Goal: Navigation & Orientation: Find specific page/section

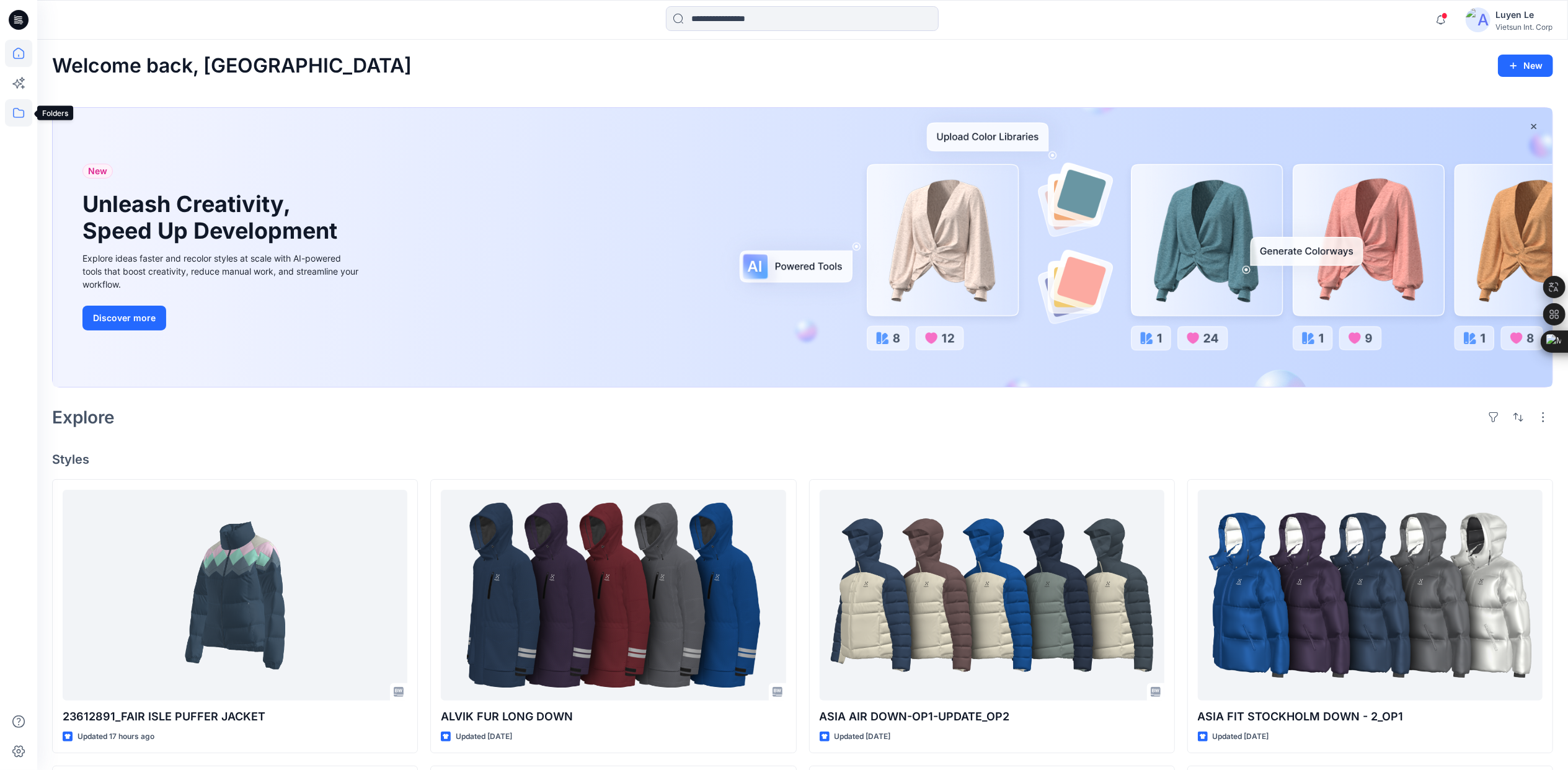
click at [15, 108] on icon at bounding box center [19, 113] width 11 height 10
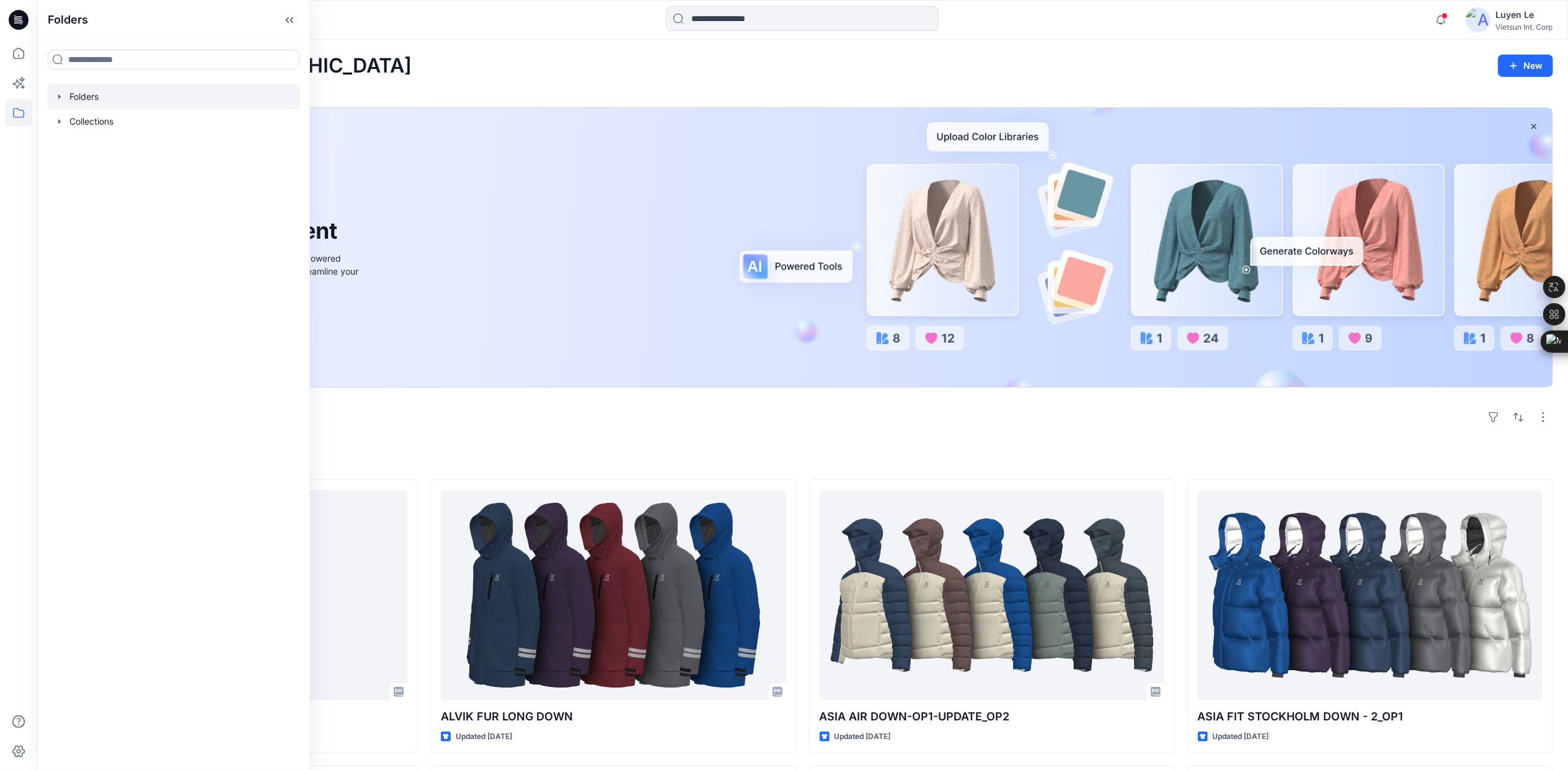
click at [98, 89] on div at bounding box center [174, 97] width 253 height 25
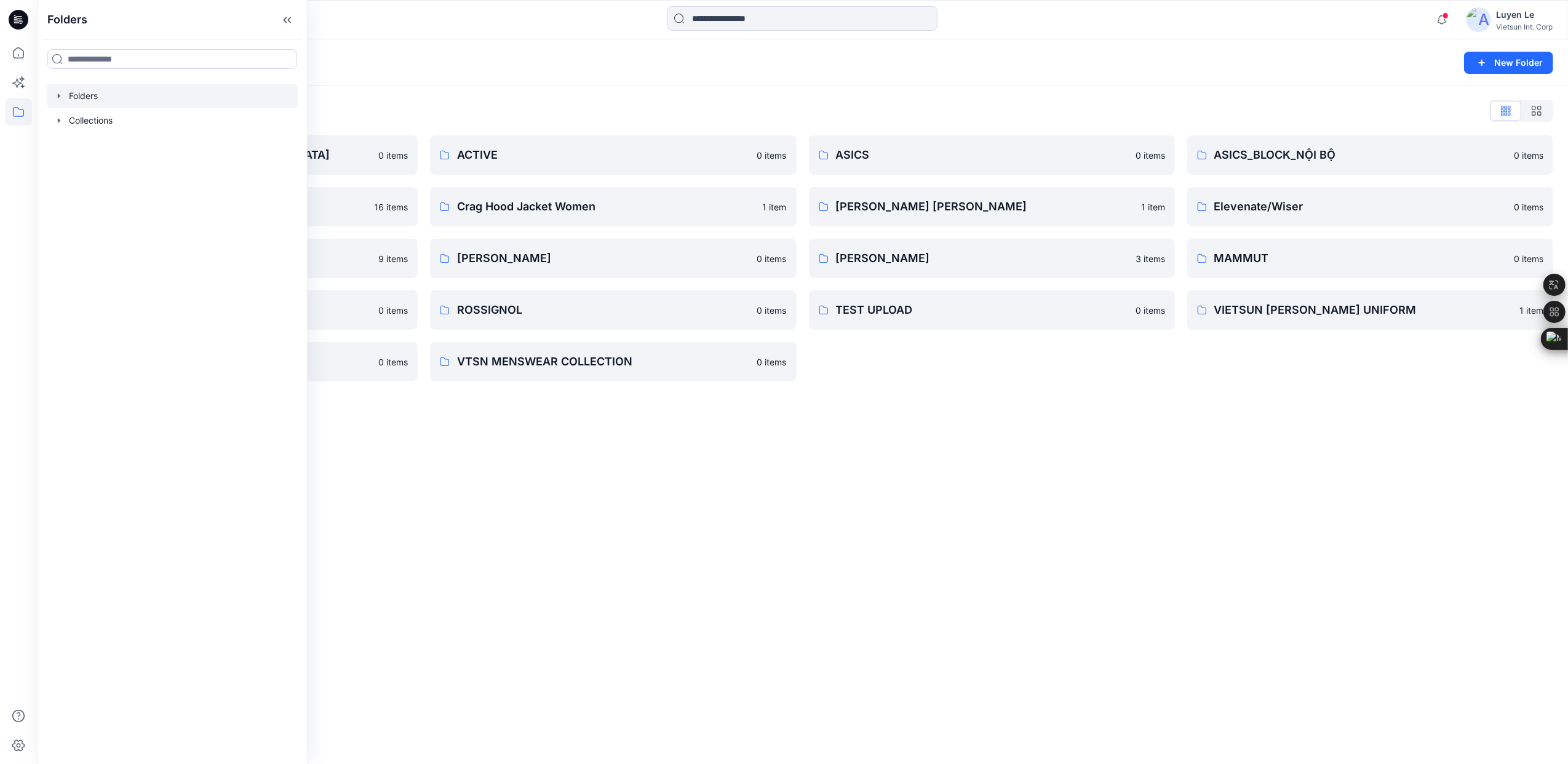
click at [699, 436] on div "Folders New Folder Folders List 3D COLLECTION SS23-[DEMOGRAPHIC_DATA] 0 items C…" at bounding box center [803, 401] width 1531 height 725
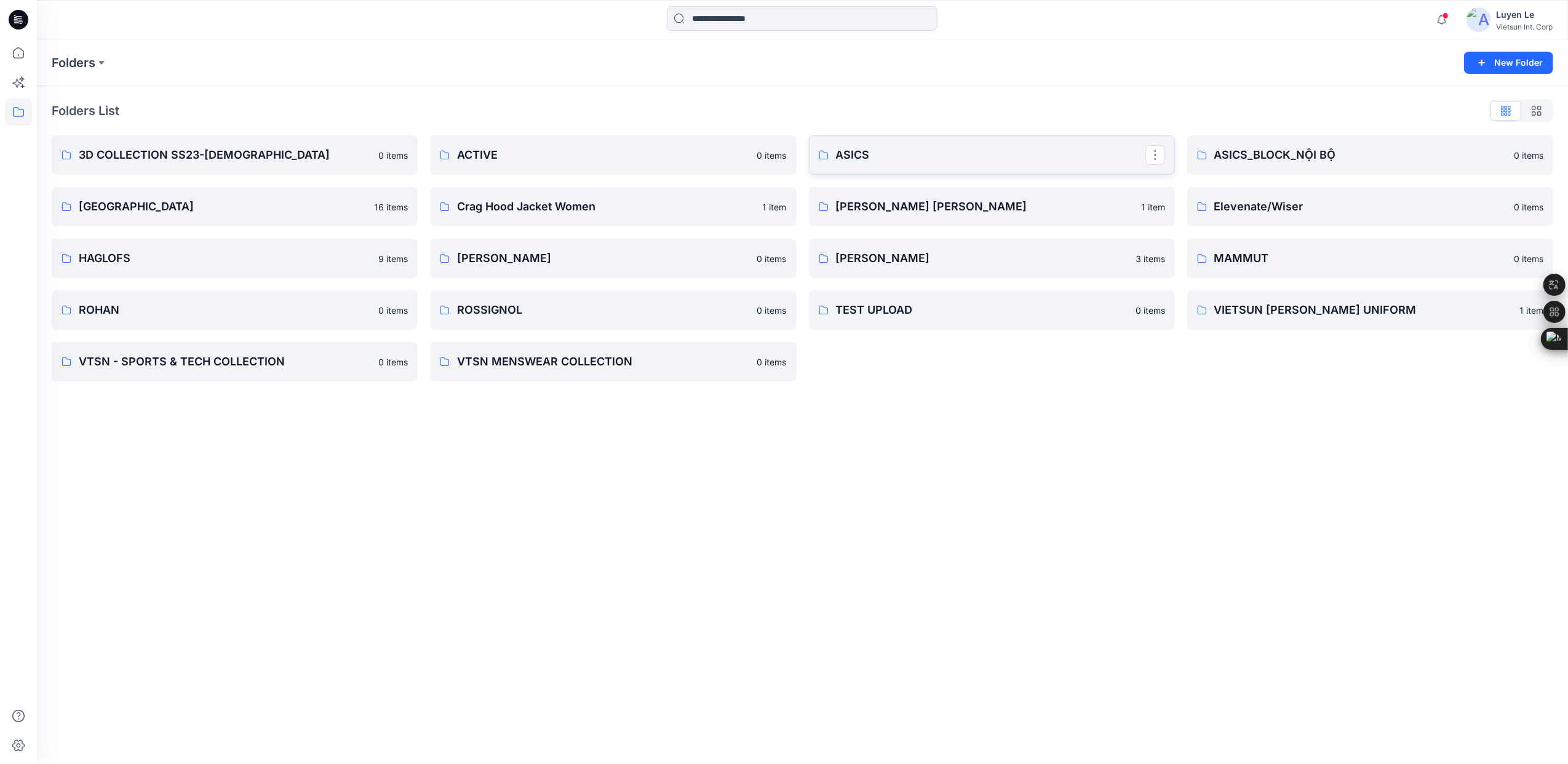
click at [699, 158] on p "ASICS" at bounding box center [991, 155] width 309 height 17
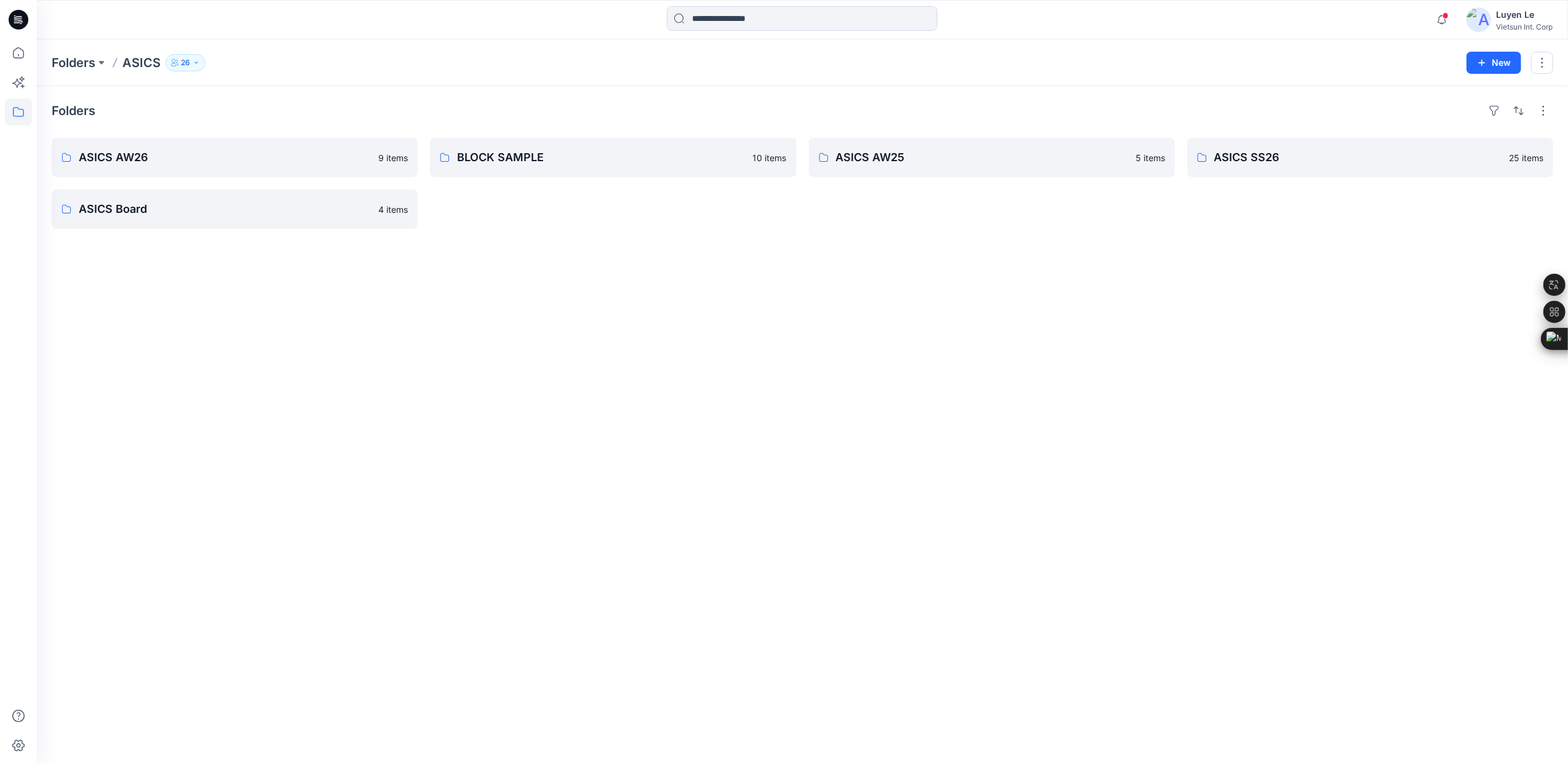
click at [281, 327] on div "Folders ASICS AW26 9 items ASICS Board 4 items BLOCK SAMPLE 10 items ASICS AW25…" at bounding box center [803, 425] width 1531 height 678
click at [264, 160] on p "ASICS AW26" at bounding box center [234, 157] width 309 height 17
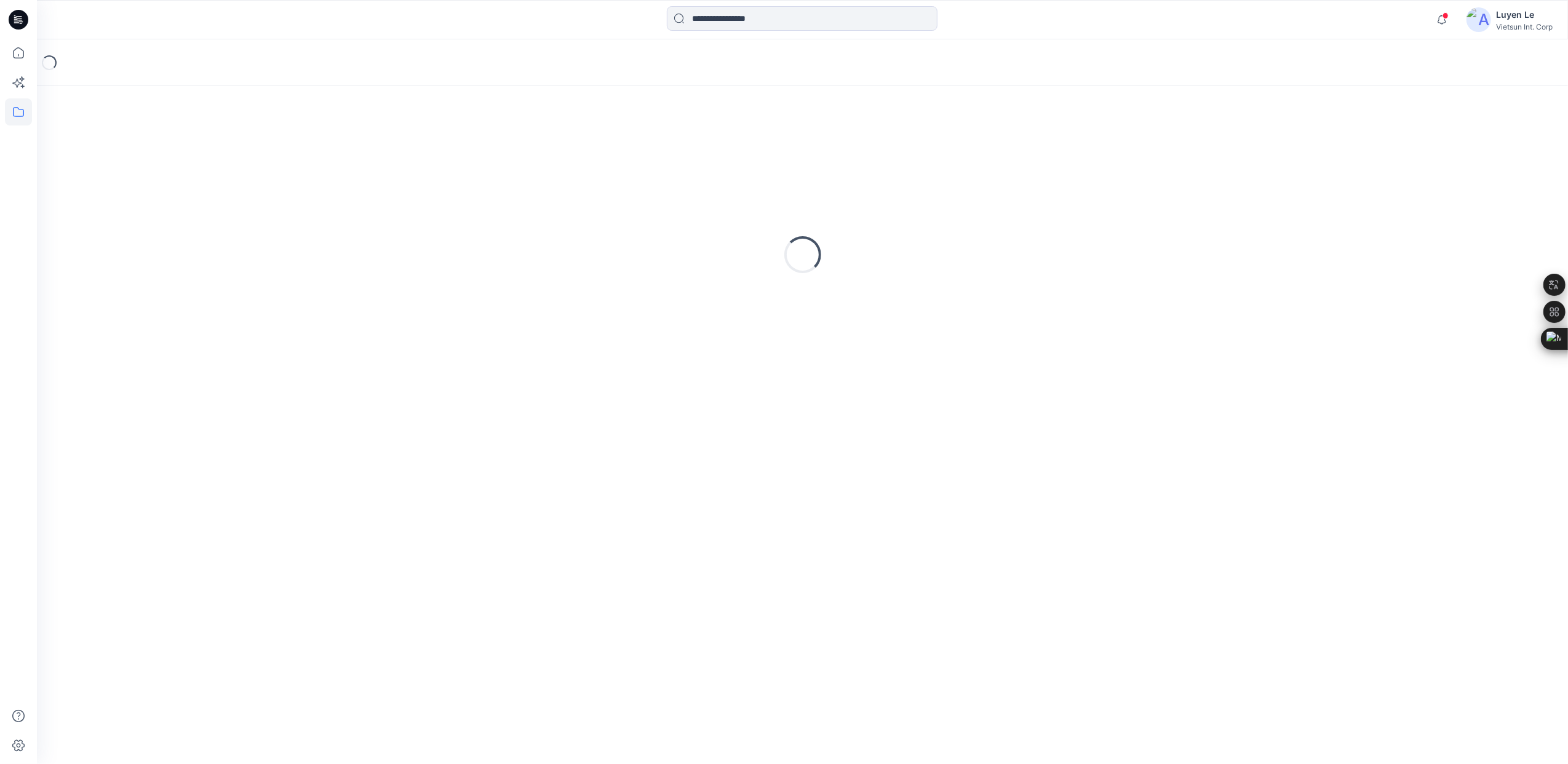
click at [264, 160] on div "Loading..." at bounding box center [803, 255] width 1502 height 308
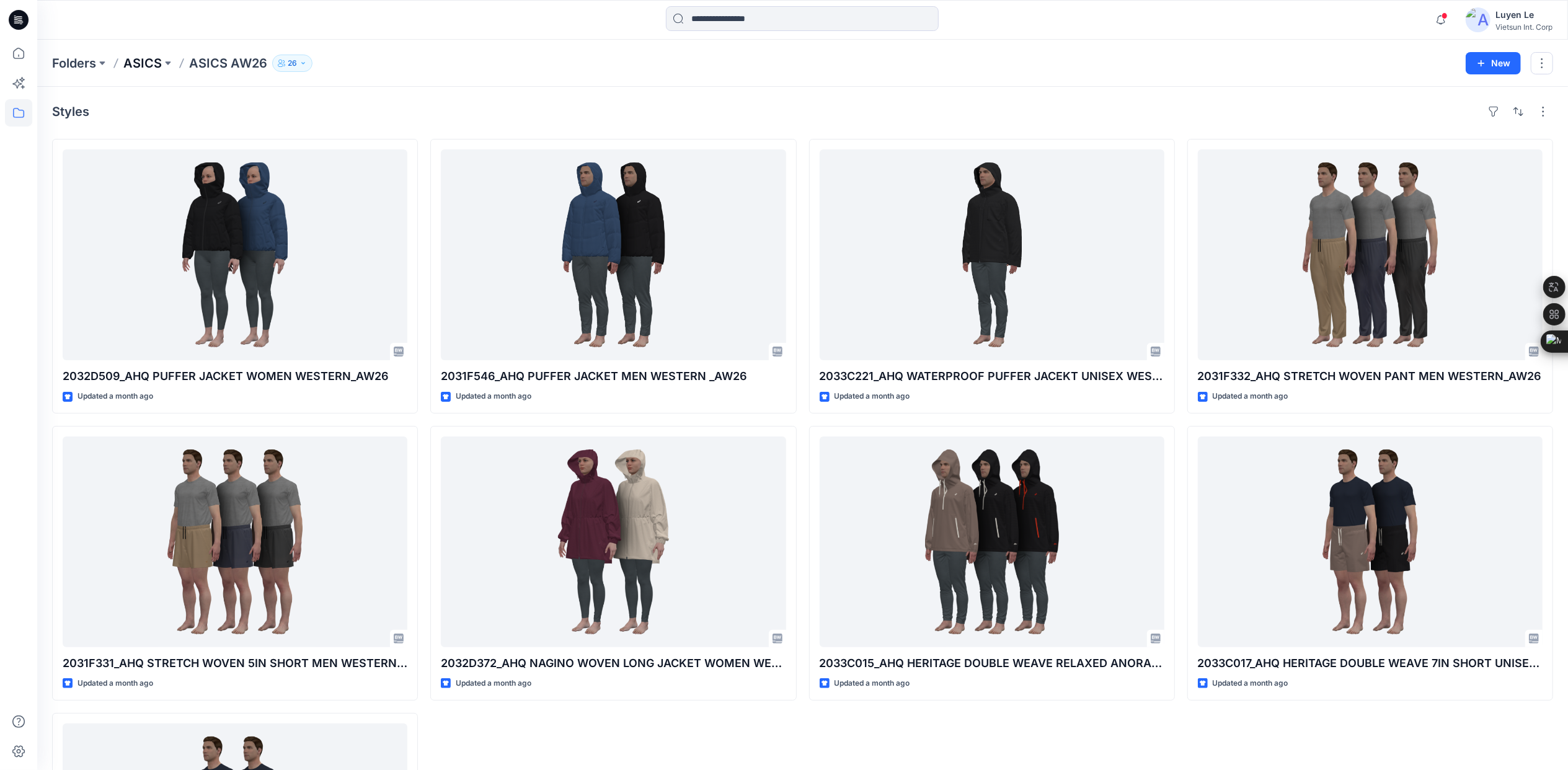
click at [154, 63] on p "ASICS" at bounding box center [142, 63] width 38 height 17
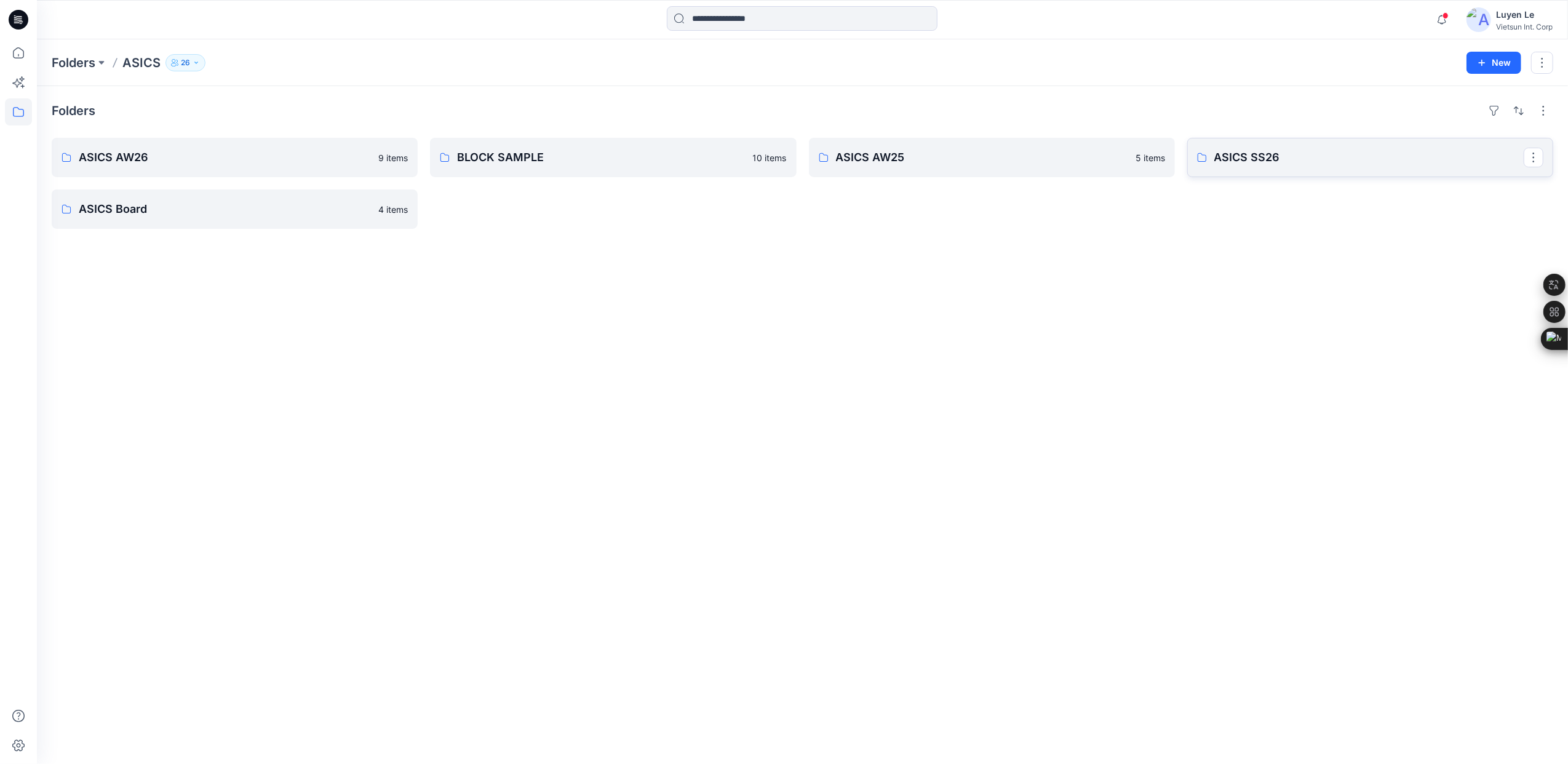
click at [699, 154] on p "ASICS SS26" at bounding box center [1369, 157] width 309 height 17
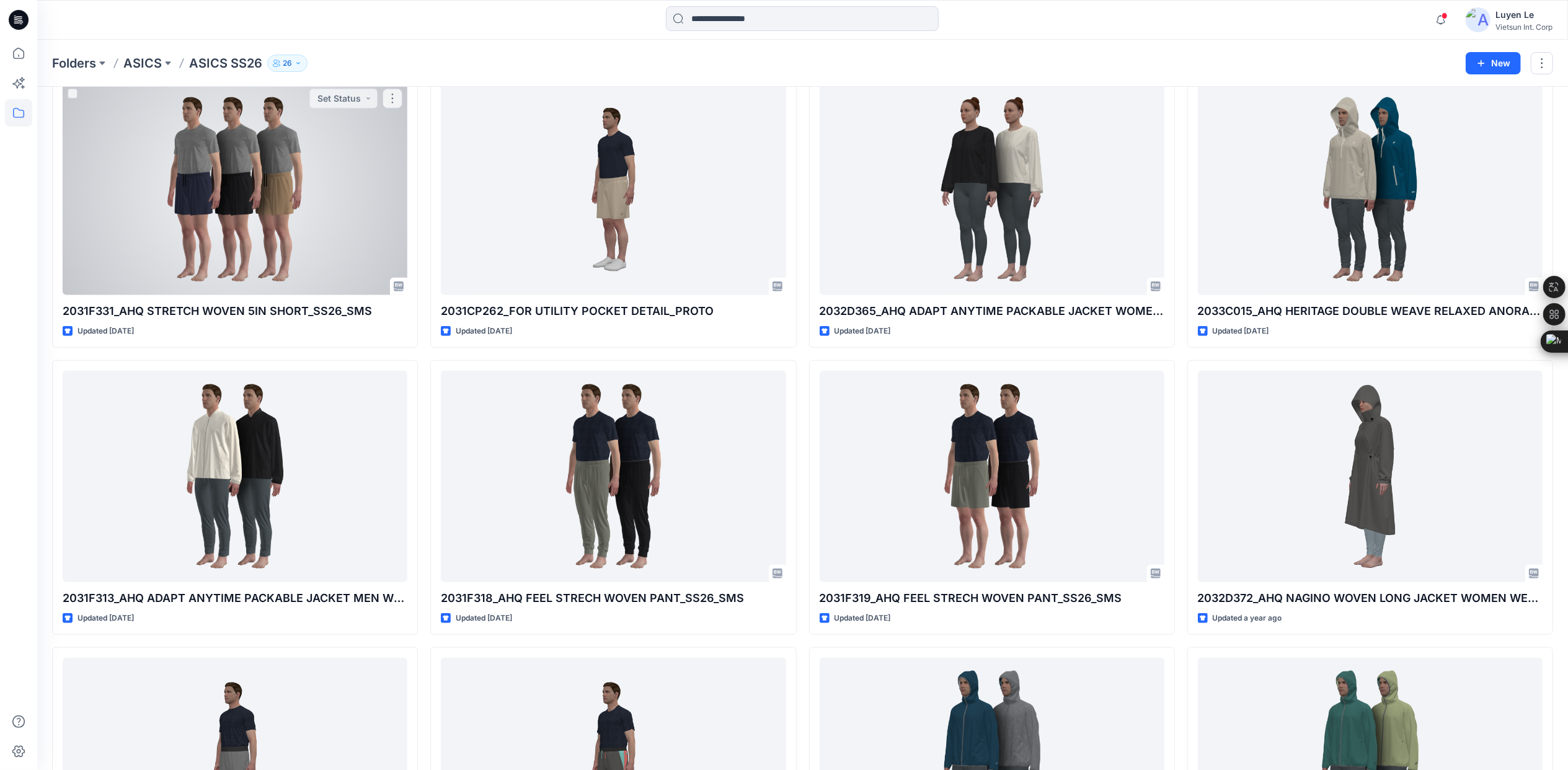
scroll to position [638, 0]
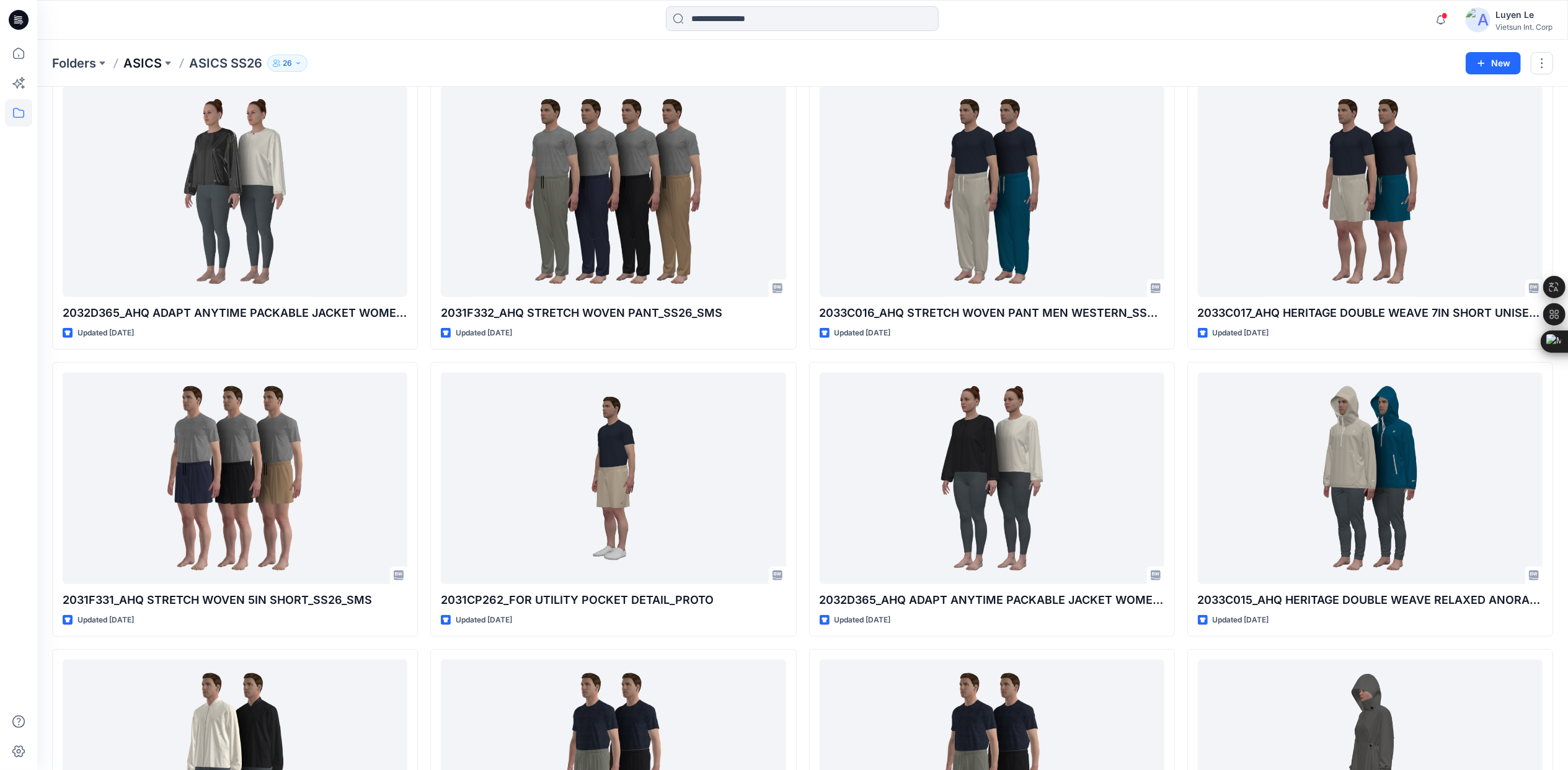
click at [134, 58] on p "ASICS" at bounding box center [142, 63] width 38 height 17
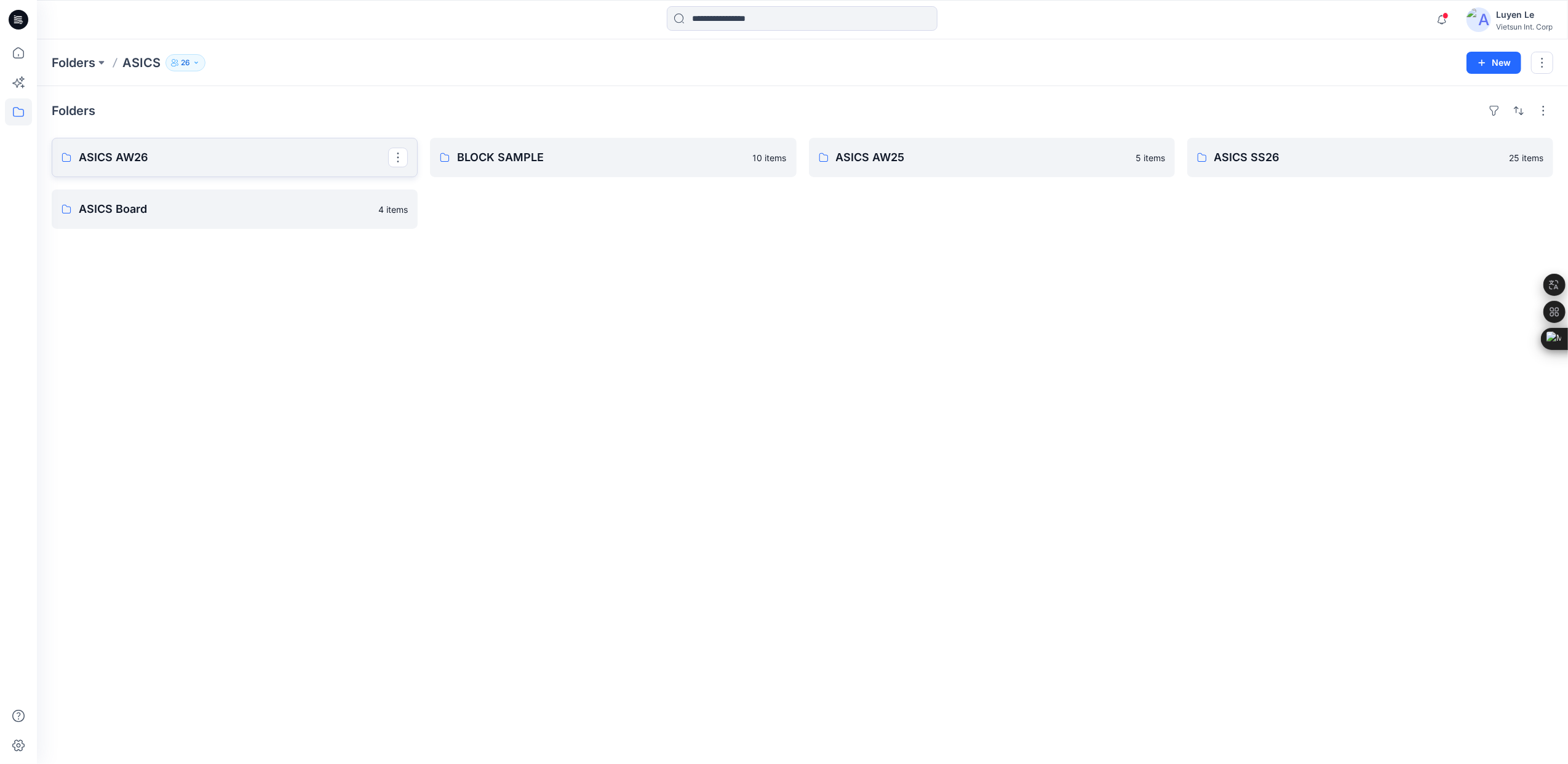
click at [119, 146] on link "ASICS AW26" at bounding box center [234, 157] width 366 height 39
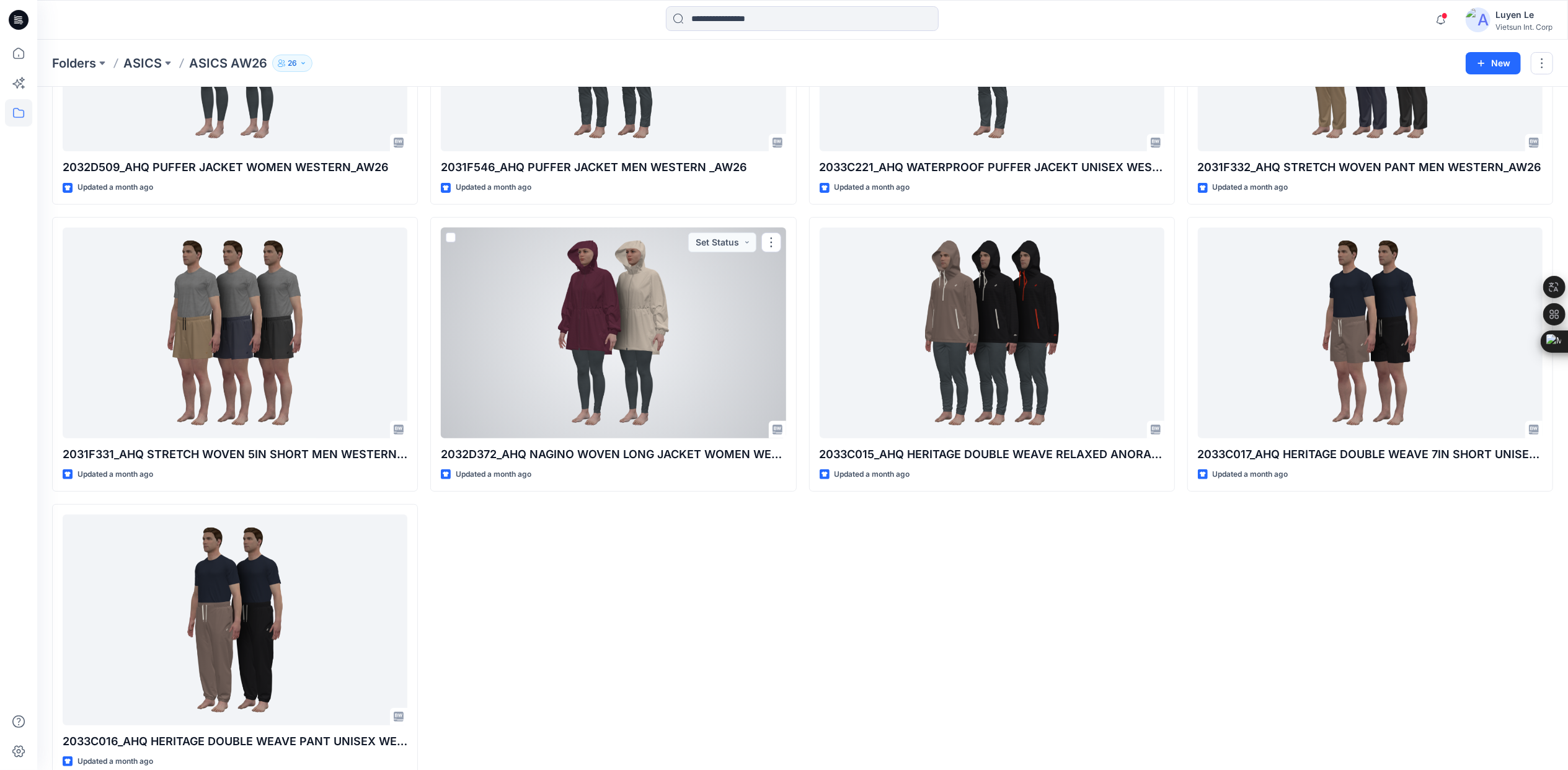
scroll to position [233, 0]
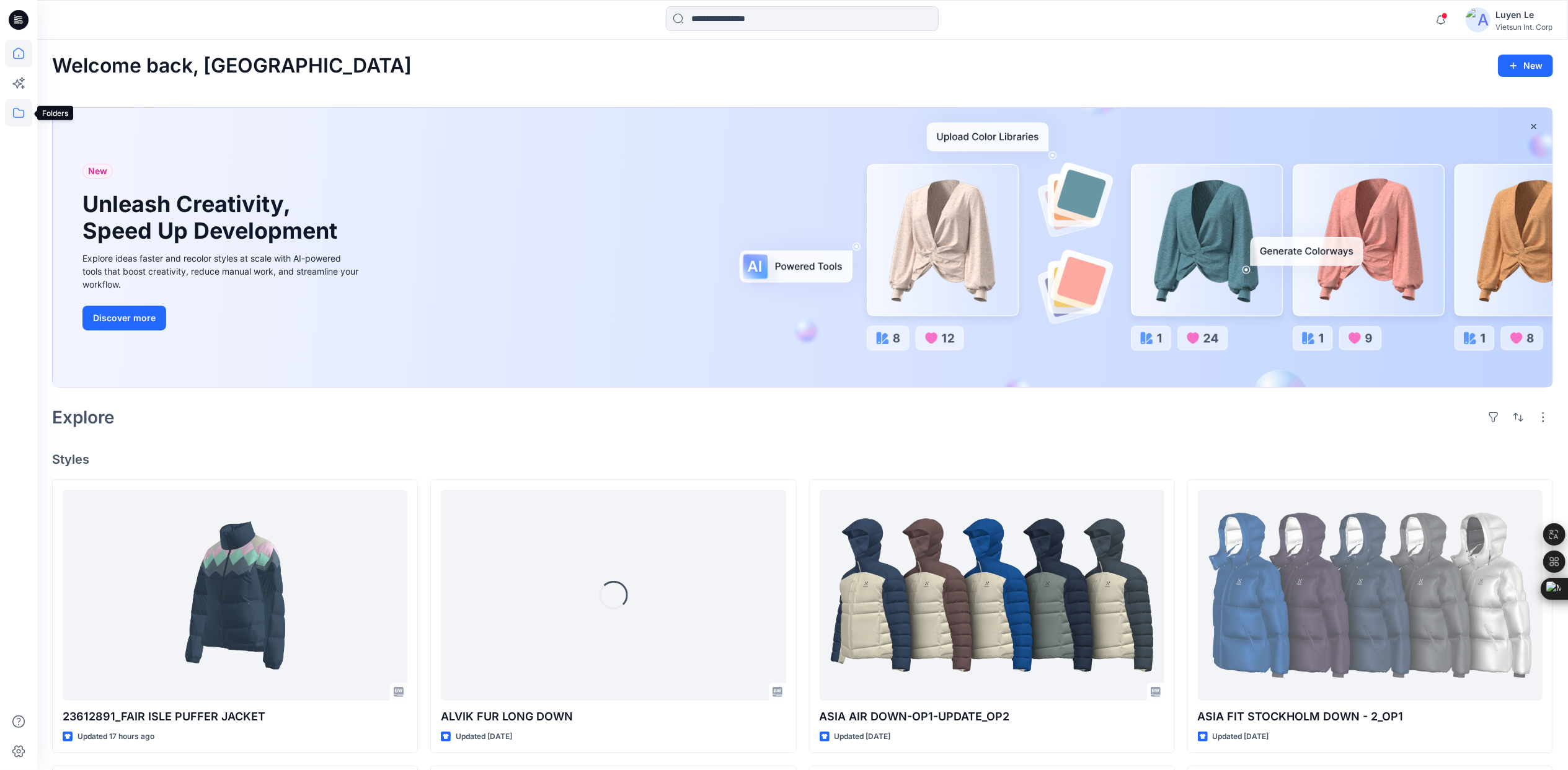
click at [20, 110] on icon at bounding box center [19, 113] width 11 height 10
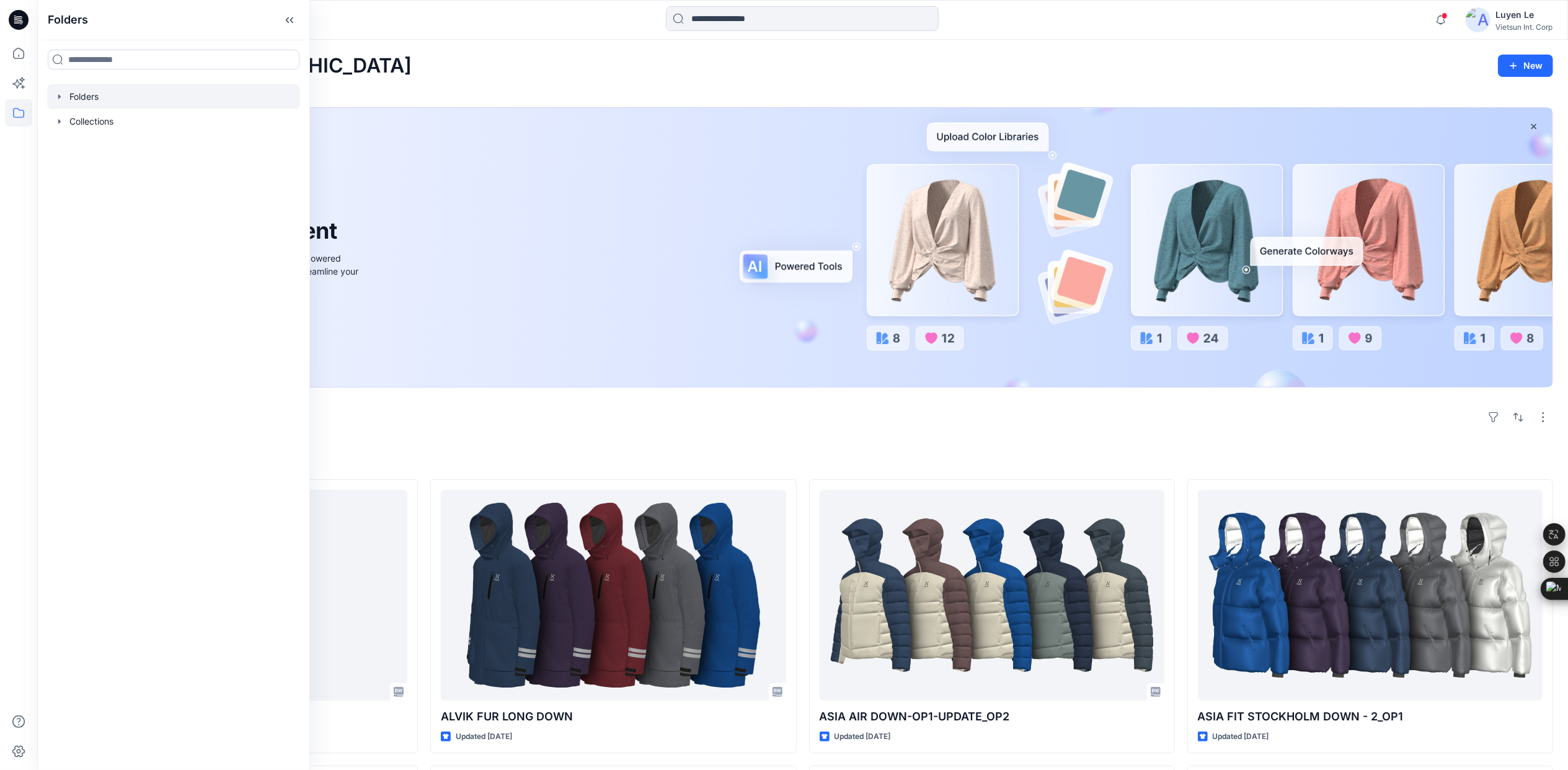
click at [80, 98] on div at bounding box center [174, 97] width 253 height 25
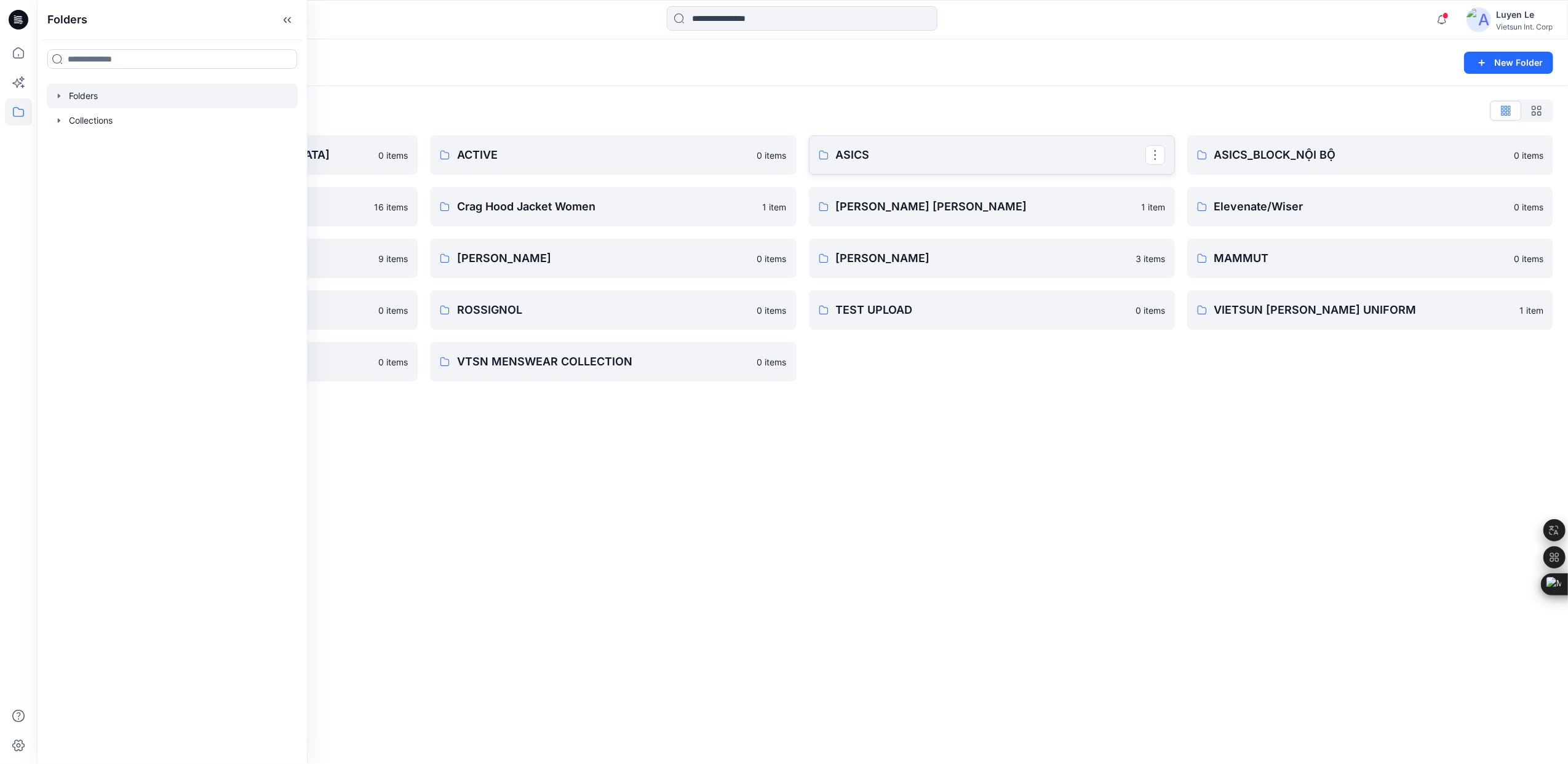
click at [931, 152] on p "ASICS" at bounding box center [991, 155] width 309 height 17
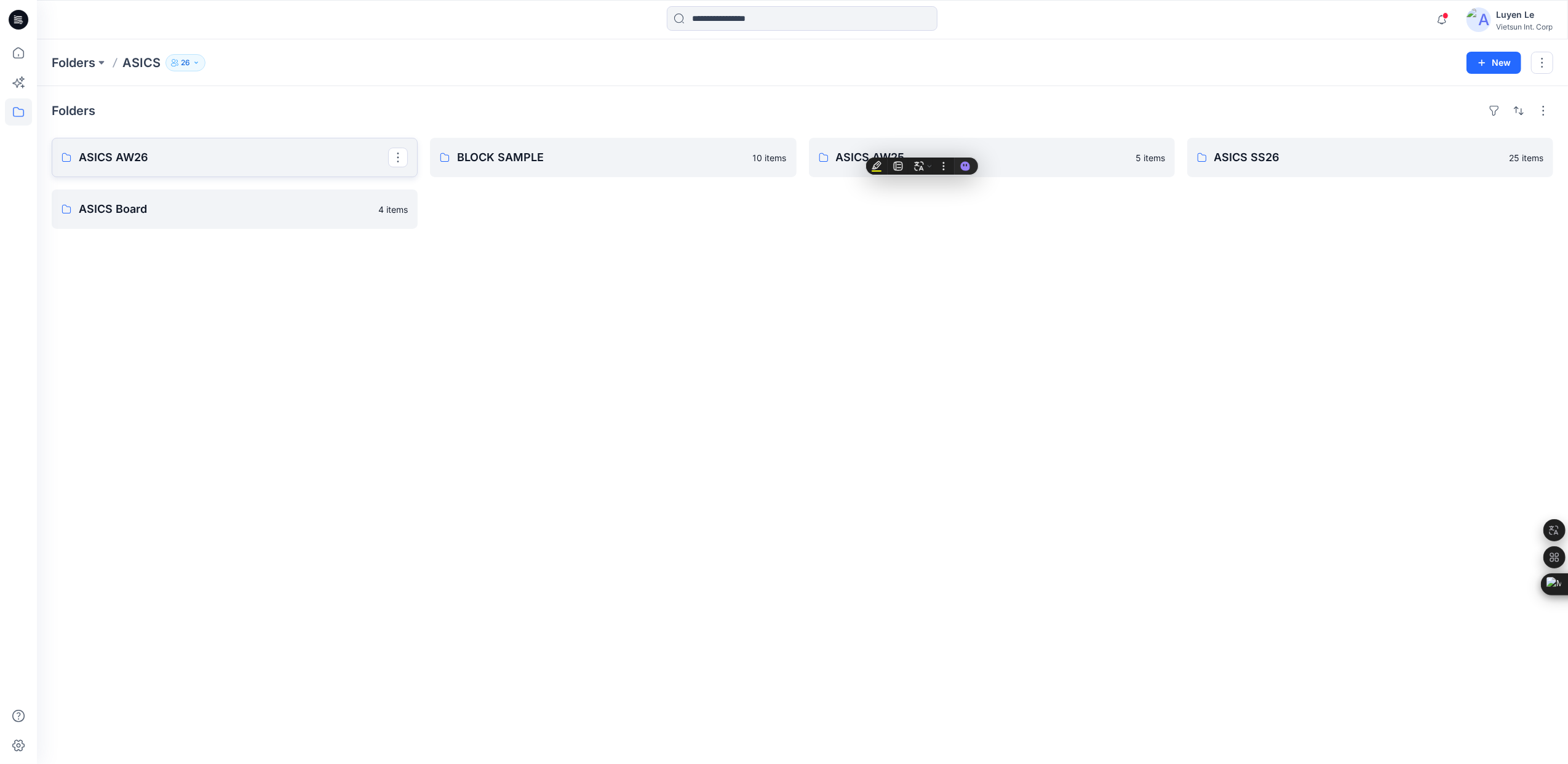
click at [166, 164] on p "ASICS AW26" at bounding box center [234, 157] width 309 height 17
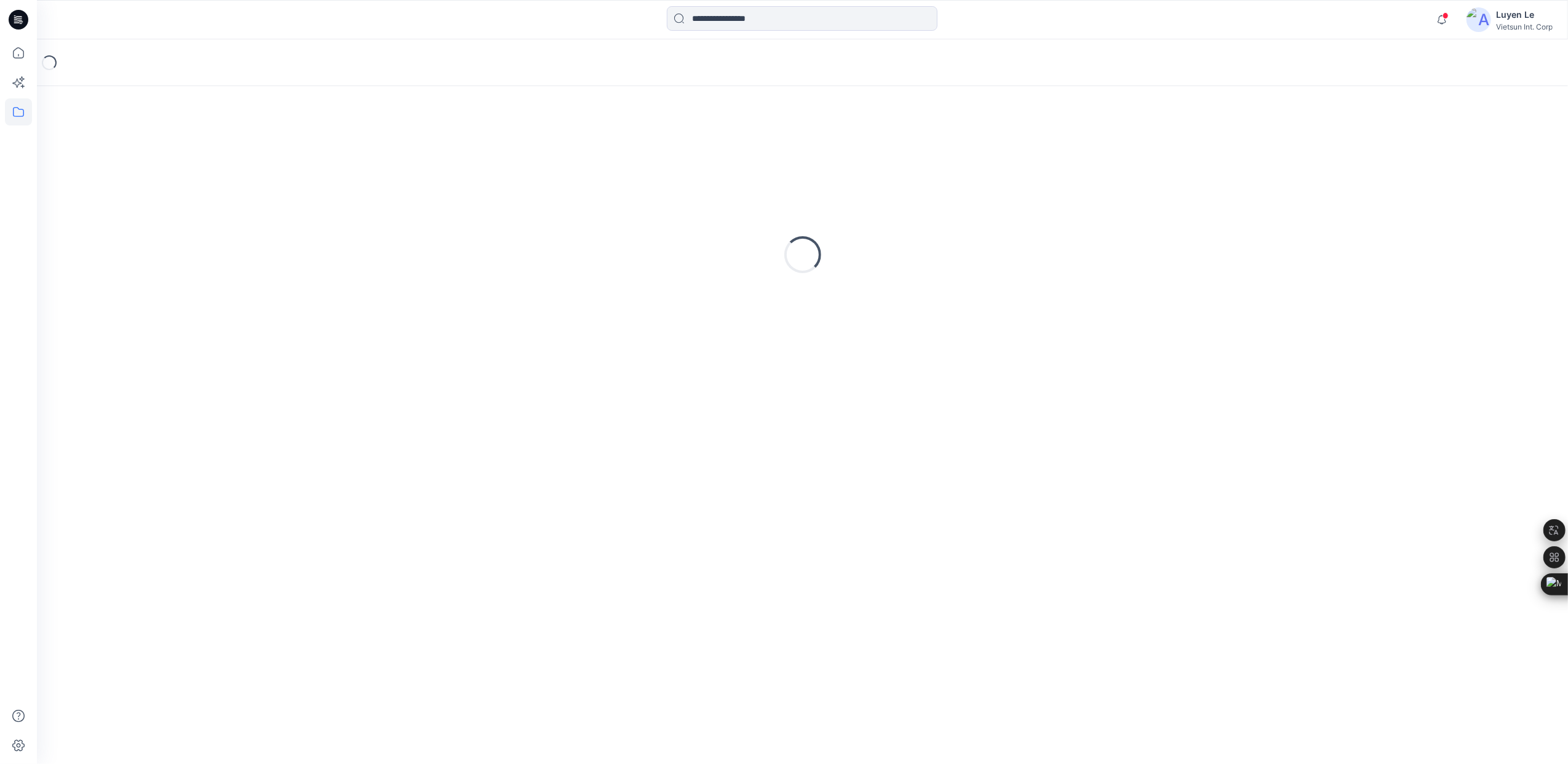
click at [166, 164] on div "Loading..." at bounding box center [803, 255] width 1502 height 308
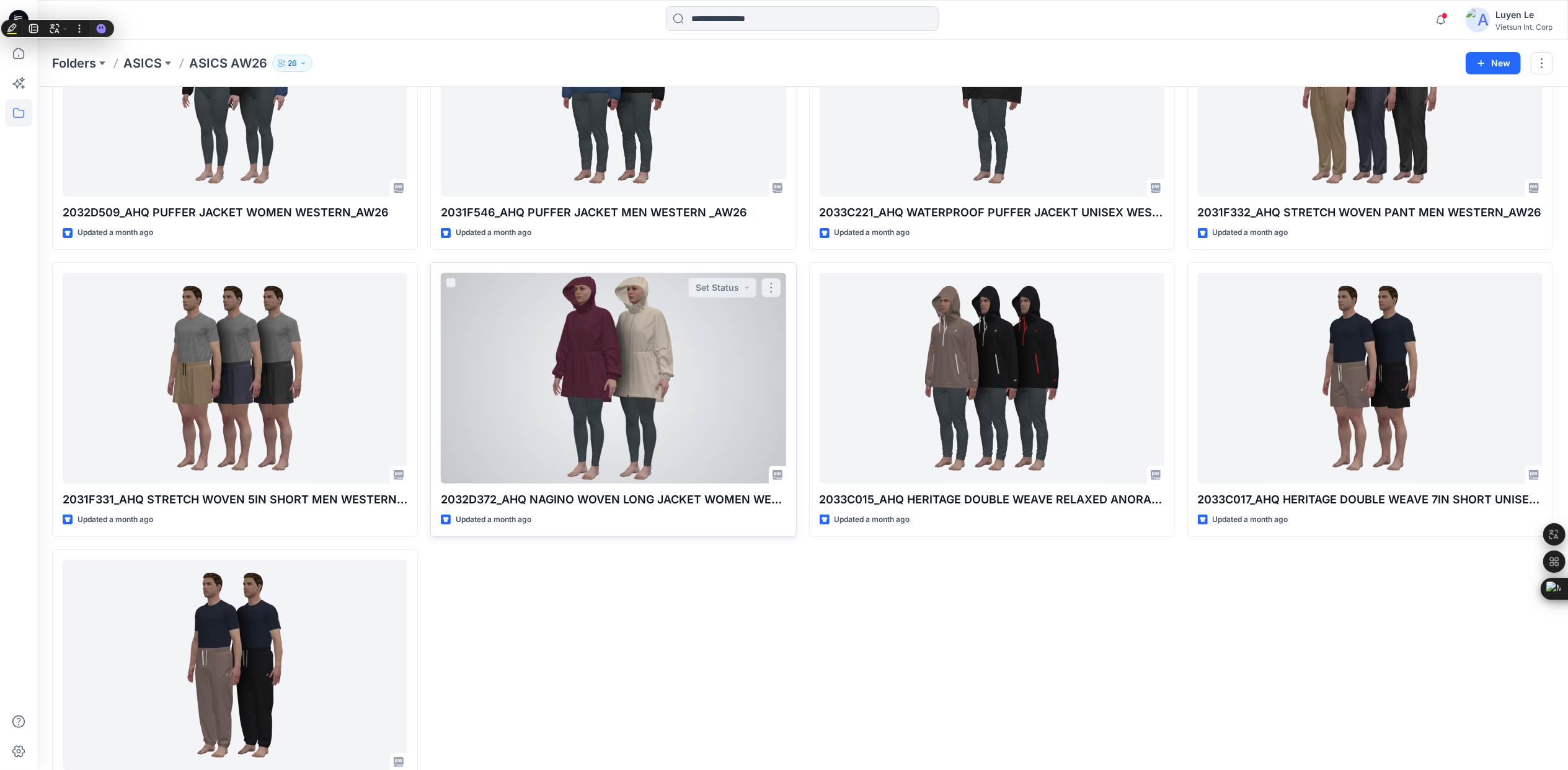
scroll to position [165, 0]
click at [657, 335] on div at bounding box center [613, 377] width 345 height 211
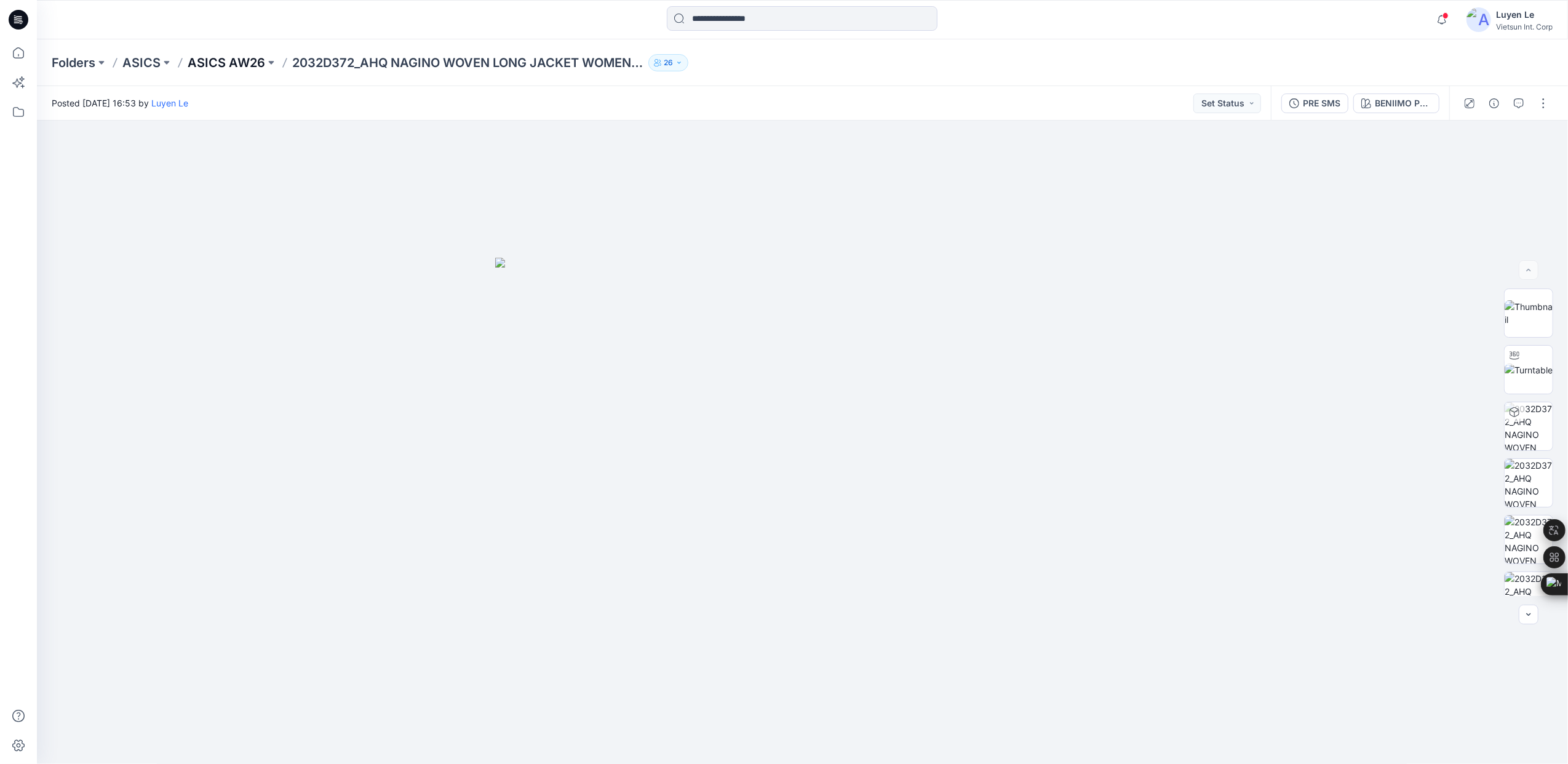
click at [240, 62] on p "ASICS AW26" at bounding box center [226, 62] width 77 height 17
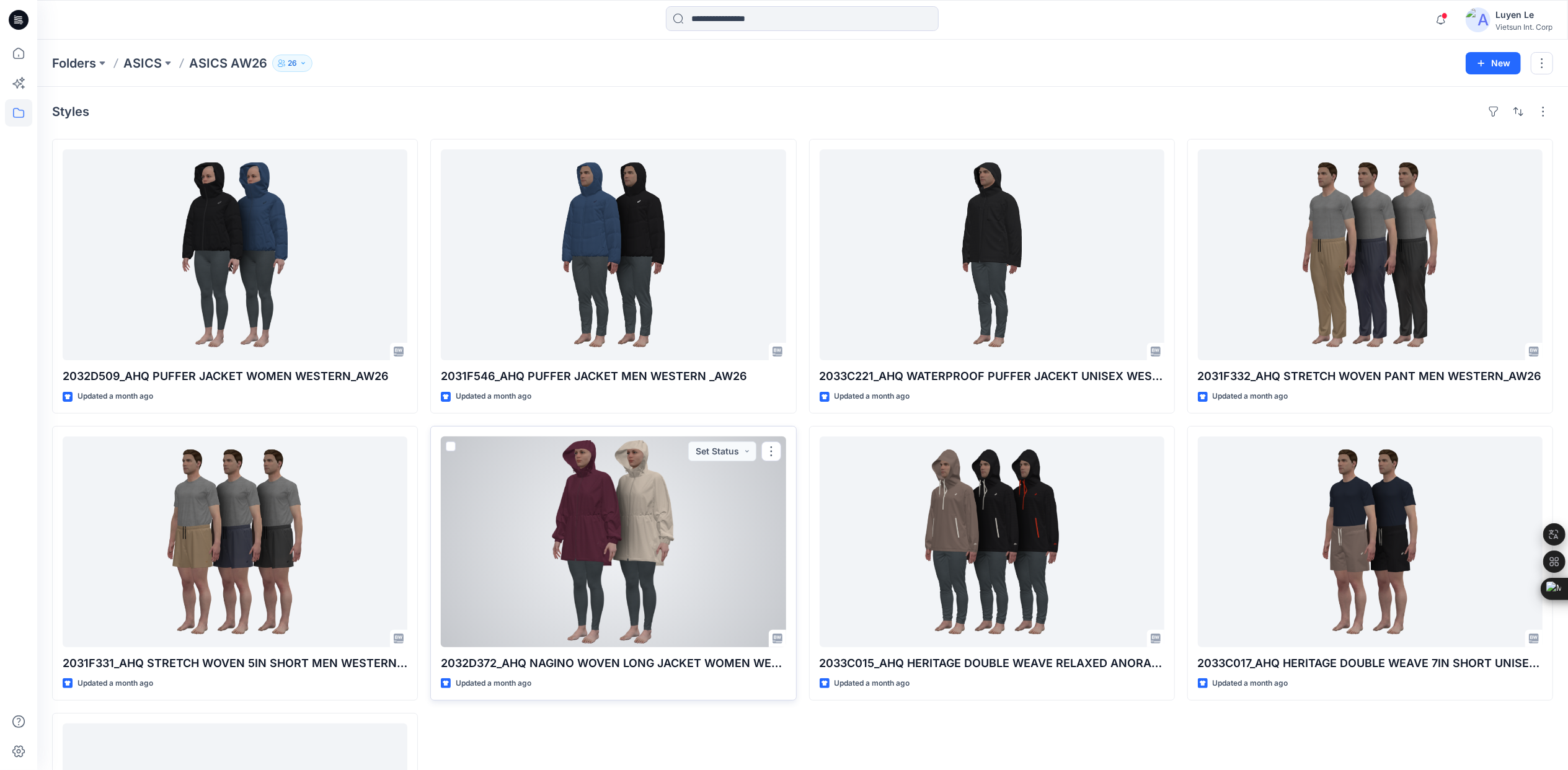
click at [653, 536] on div at bounding box center [613, 543] width 345 height 211
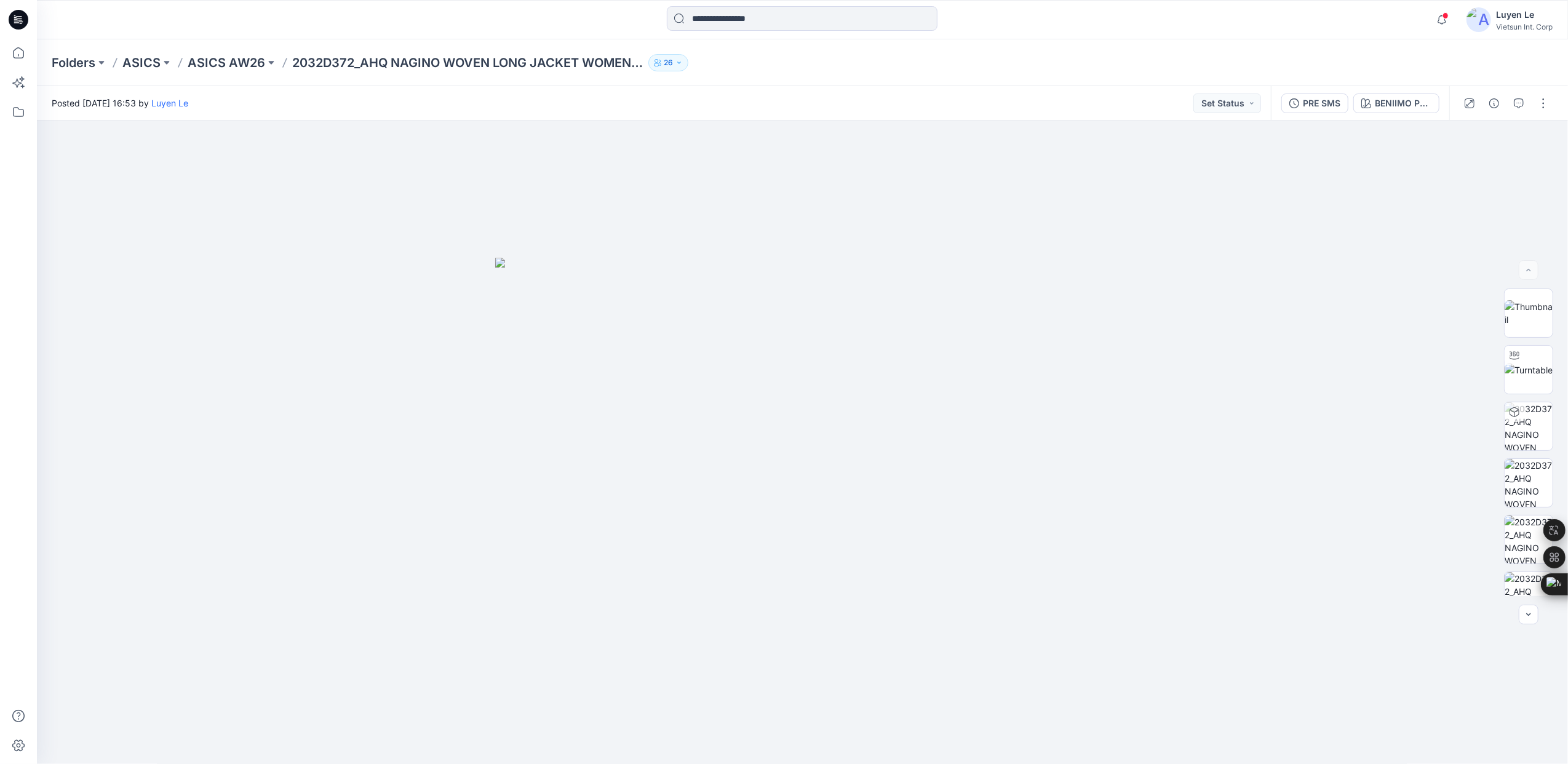
click at [230, 52] on div "Folders ASICS ASICS AW26 2032D372_AHQ NAGINO WOVEN LONG JACKET WOMEN WESTERN_AW…" at bounding box center [803, 63] width 1531 height 47
click at [226, 59] on p "ASICS AW26" at bounding box center [226, 62] width 77 height 17
